Goal: Transaction & Acquisition: Purchase product/service

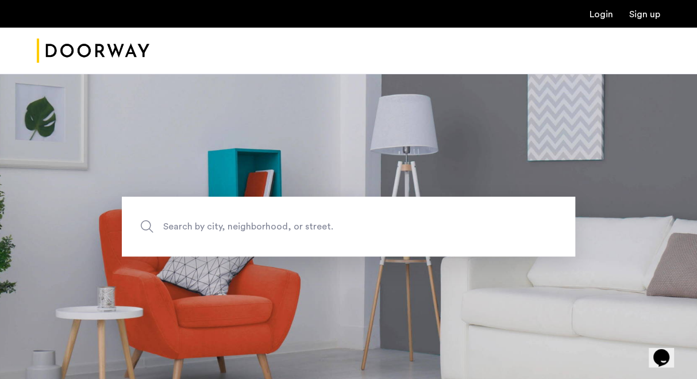
click at [605, 17] on link "Login" at bounding box center [602, 14] width 24 height 9
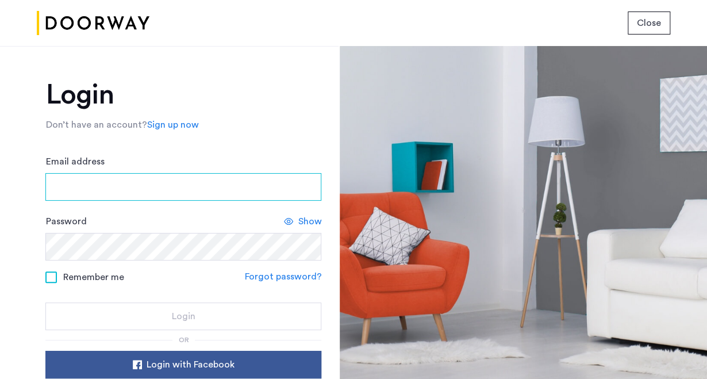
click at [139, 193] on input "Email address" at bounding box center [183, 187] width 276 height 28
type input "**********"
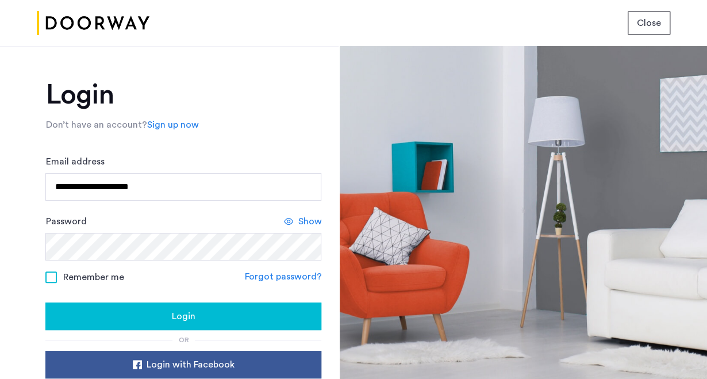
click at [148, 307] on button "Login" at bounding box center [183, 316] width 276 height 28
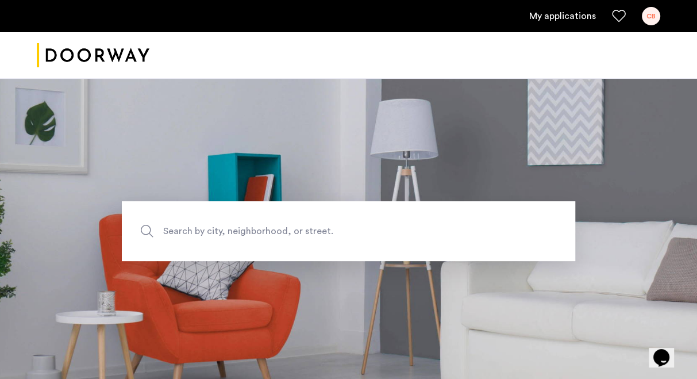
click at [648, 18] on div "CB" at bounding box center [651, 16] width 18 height 18
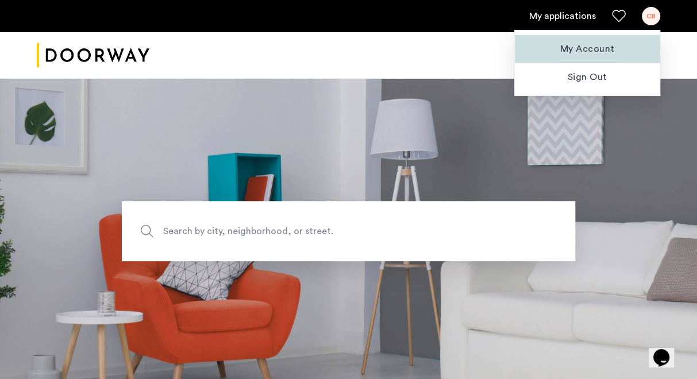
click at [589, 46] on span "My Account" at bounding box center [587, 49] width 126 height 14
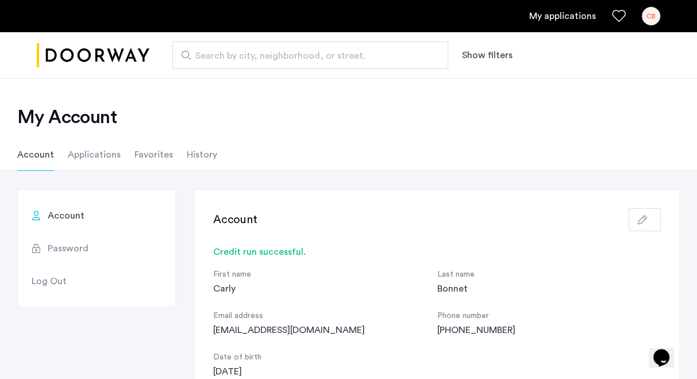
click at [108, 156] on li "Applications" at bounding box center [94, 155] width 53 height 32
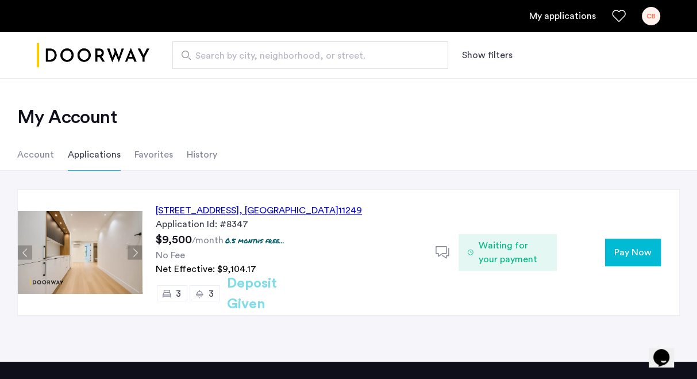
click at [267, 291] on h2 "Deposit Given" at bounding box center [272, 293] width 91 height 41
click at [498, 248] on span "Waiting for your payment" at bounding box center [512, 253] width 69 height 28
click at [632, 252] on span "Pay Now" at bounding box center [632, 252] width 37 height 14
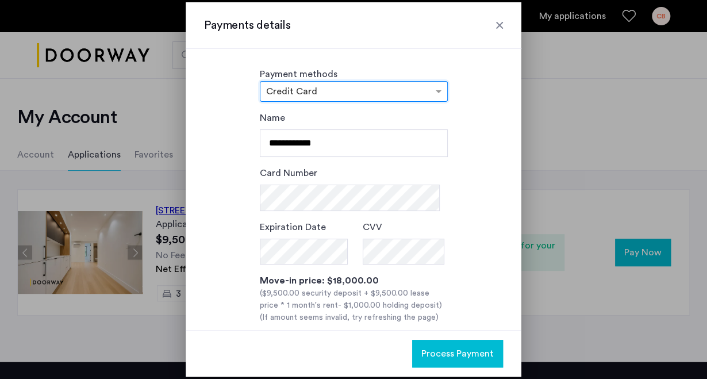
scroll to position [95, 0]
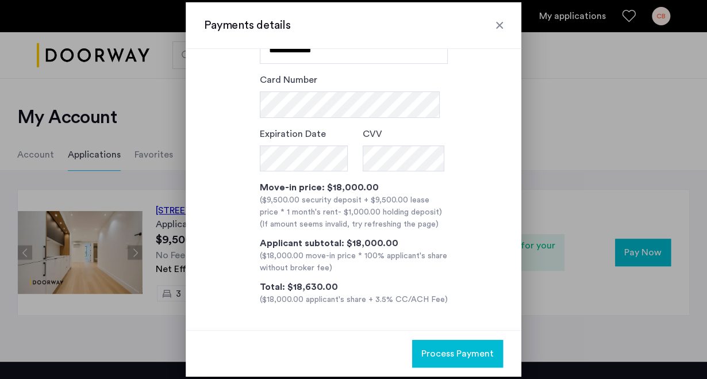
click at [502, 25] on div at bounding box center [499, 25] width 11 height 11
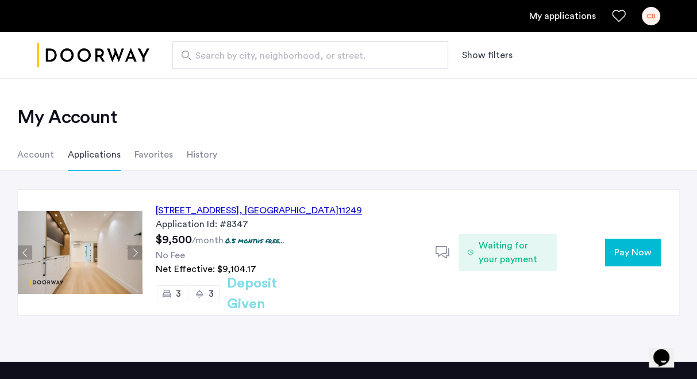
click at [489, 262] on span "Waiting for your payment" at bounding box center [512, 253] width 69 height 28
click at [641, 252] on span "Pay Now" at bounding box center [632, 252] width 37 height 14
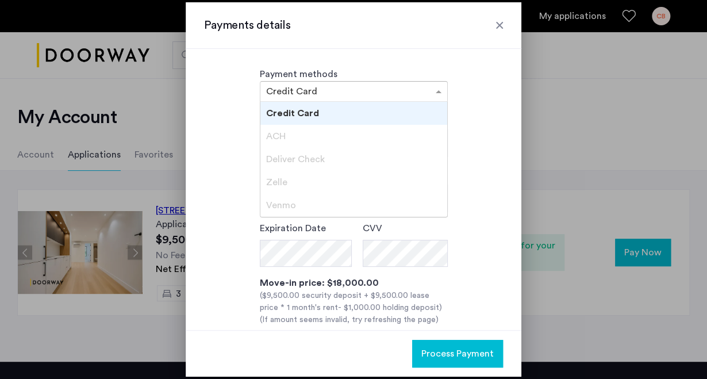
click at [418, 89] on div at bounding box center [353, 91] width 187 height 14
click at [279, 134] on span "ACH" at bounding box center [276, 136] width 20 height 9
click at [355, 97] on div at bounding box center [353, 91] width 187 height 14
click at [437, 126] on div "ACH" at bounding box center [353, 136] width 187 height 23
click at [486, 125] on div "**********" at bounding box center [353, 256] width 299 height 290
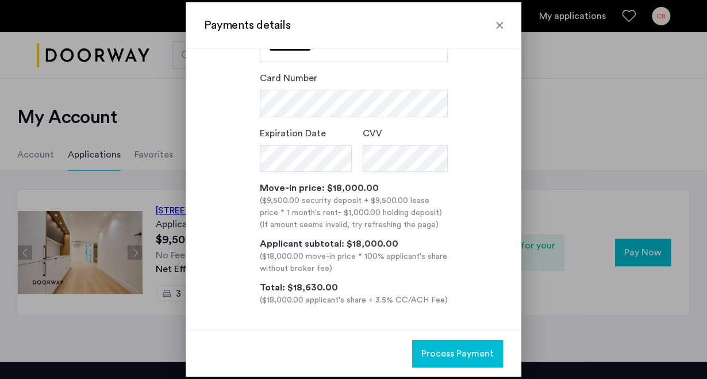
scroll to position [0, 0]
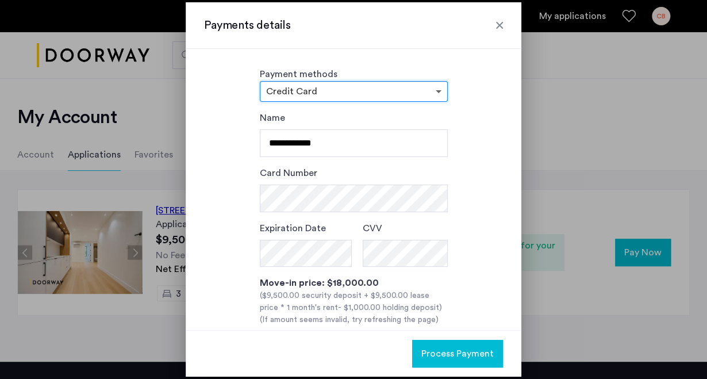
click at [437, 89] on span at bounding box center [440, 91] width 14 height 14
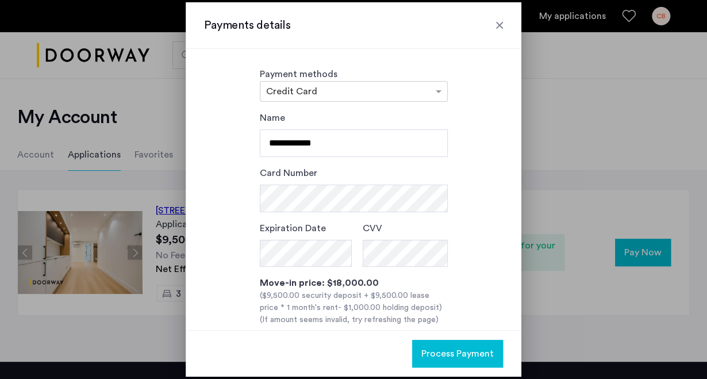
click at [483, 96] on div "Payment methods × Credit Card" at bounding box center [353, 84] width 299 height 34
click at [407, 89] on input "text" at bounding box center [342, 93] width 152 height 8
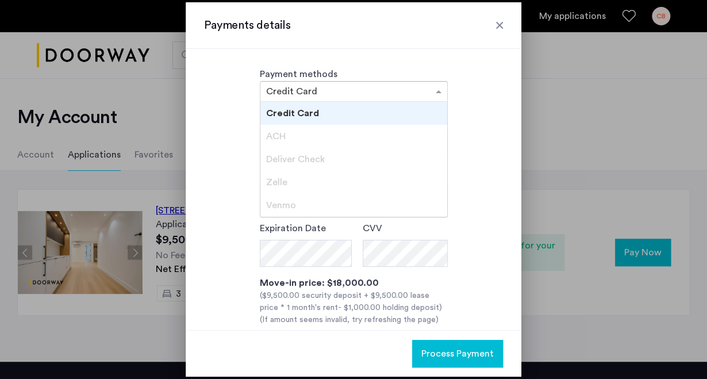
click at [295, 112] on span "Credit Card" at bounding box center [292, 113] width 53 height 9
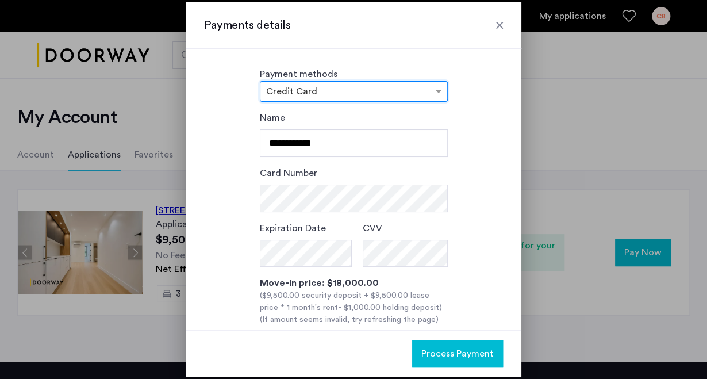
click at [435, 101] on div "× Credit Card" at bounding box center [354, 91] width 188 height 21
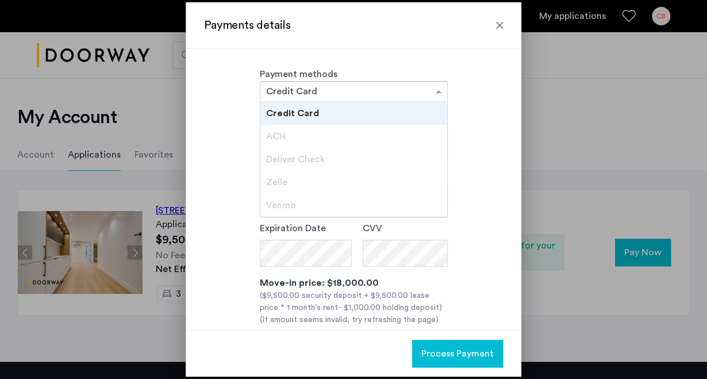
click at [460, 179] on div "**********" at bounding box center [353, 256] width 299 height 290
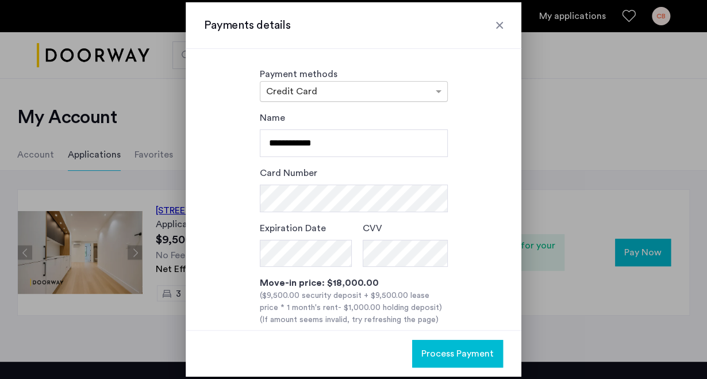
click at [329, 95] on input "text" at bounding box center [342, 93] width 152 height 8
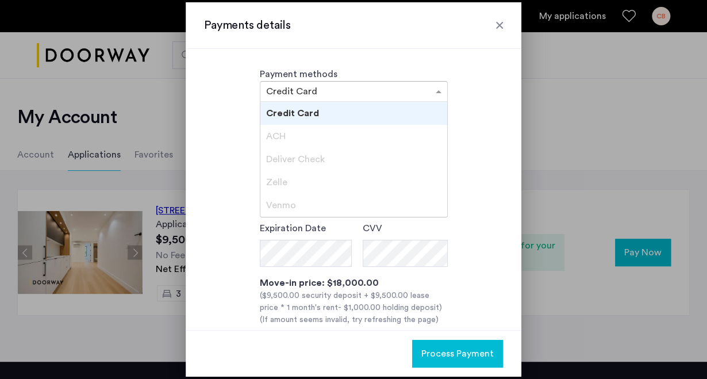
click at [312, 112] on span "Credit Card" at bounding box center [292, 113] width 53 height 9
click at [435, 94] on span at bounding box center [440, 91] width 14 height 14
click at [475, 147] on div "**********" at bounding box center [353, 258] width 299 height 295
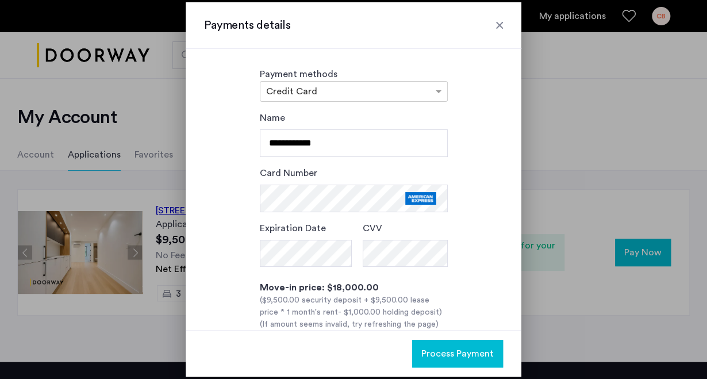
click at [451, 354] on span "Process Payment" at bounding box center [457, 354] width 72 height 14
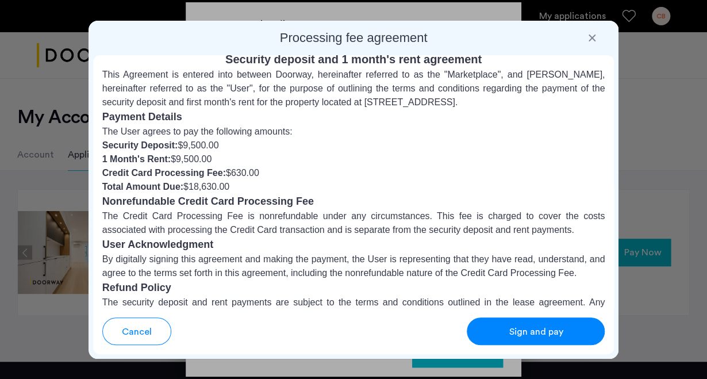
scroll to position [18, 0]
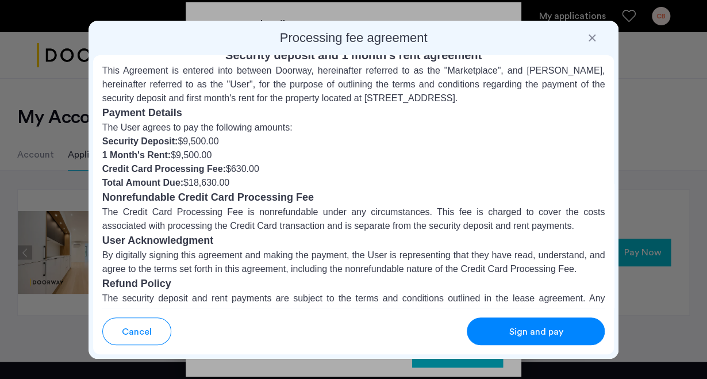
click at [594, 39] on div at bounding box center [591, 37] width 11 height 11
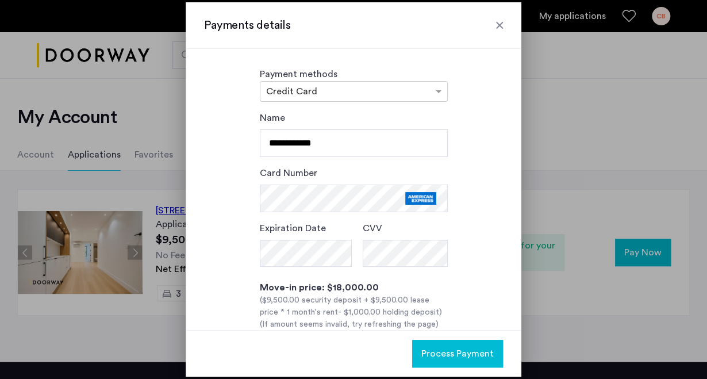
click at [499, 24] on div at bounding box center [499, 25] width 11 height 11
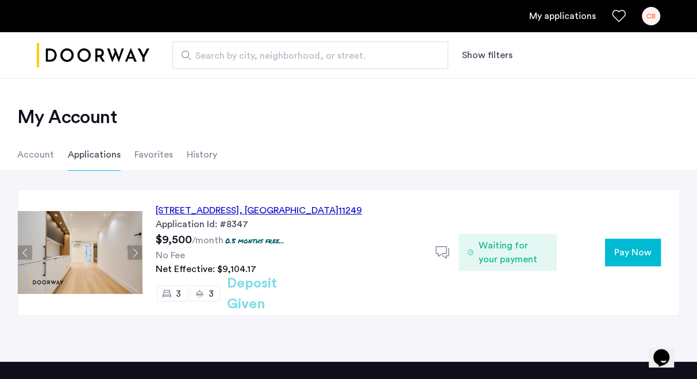
click at [339, 179] on div "143 North 9th Street, Unit 3L, Brooklyn , NY 11249 Application Id: #8347 $9,500…" at bounding box center [348, 266] width 697 height 191
click at [489, 241] on span "Waiting for your payment" at bounding box center [512, 253] width 69 height 28
click at [618, 251] on span "Pay Now" at bounding box center [632, 252] width 37 height 14
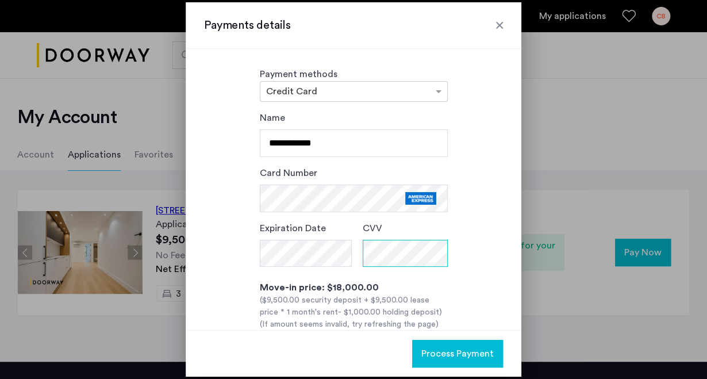
scroll to position [99, 0]
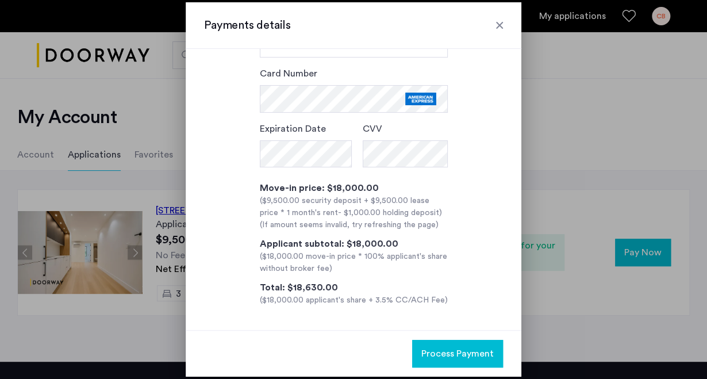
click at [439, 354] on span "Process Payment" at bounding box center [457, 354] width 72 height 14
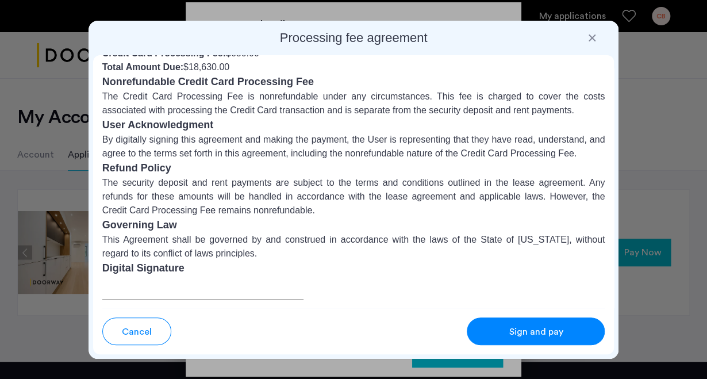
scroll to position [161, 0]
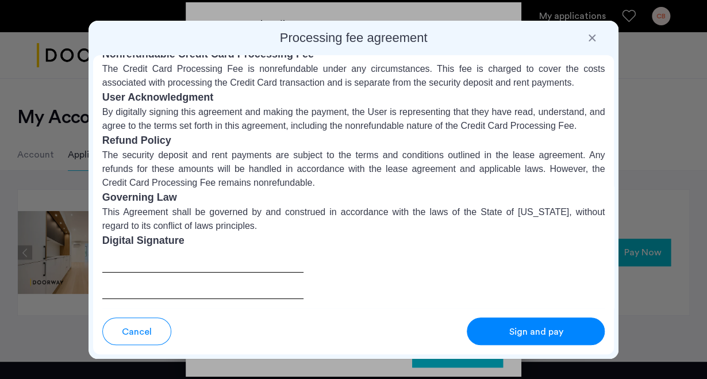
drag, startPoint x: 121, startPoint y: 264, endPoint x: 115, endPoint y: 263, distance: 5.8
click at [115, 263] on div at bounding box center [202, 273] width 201 height 51
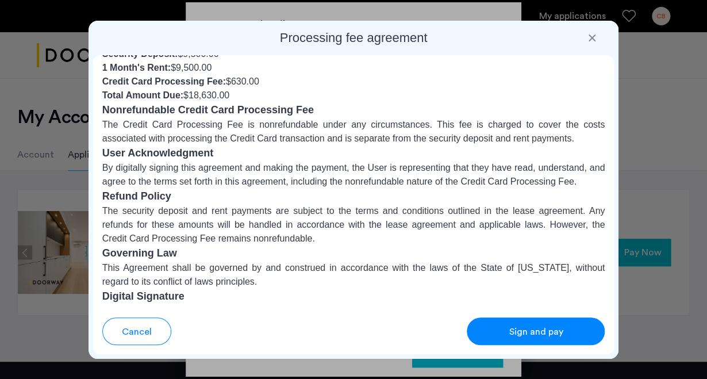
scroll to position [106, 0]
click at [172, 238] on p "The security deposit and rent payments are subject to the terms and conditions …" at bounding box center [353, 223] width 503 height 41
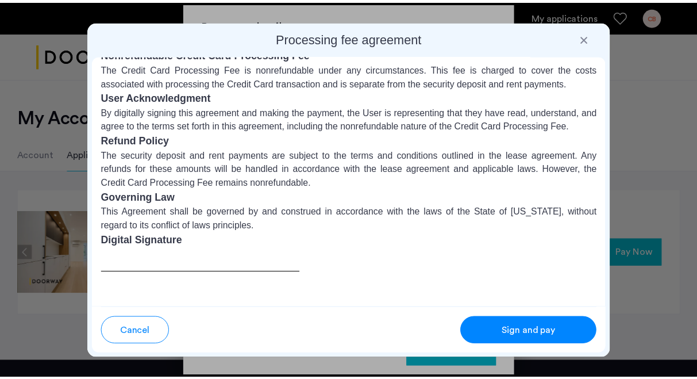
scroll to position [0, 0]
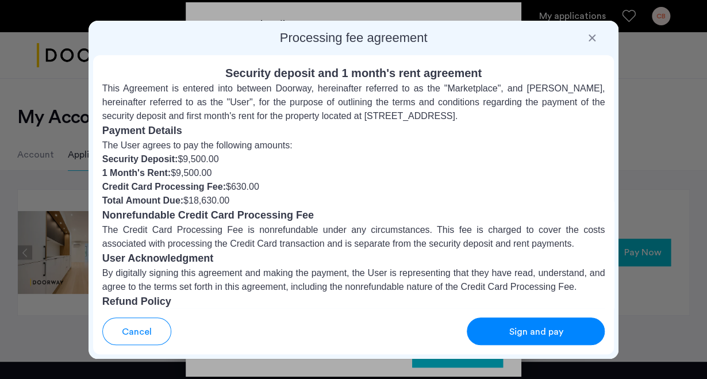
click at [505, 325] on div "Sign and pay" at bounding box center [535, 332] width 91 height 14
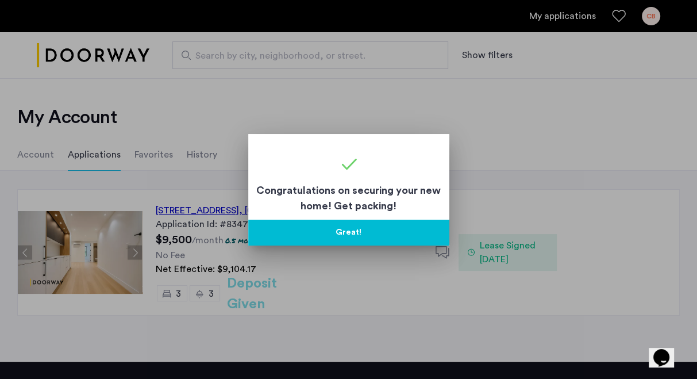
click at [471, 102] on div at bounding box center [348, 189] width 697 height 379
